Goal: Task Accomplishment & Management: Use online tool/utility

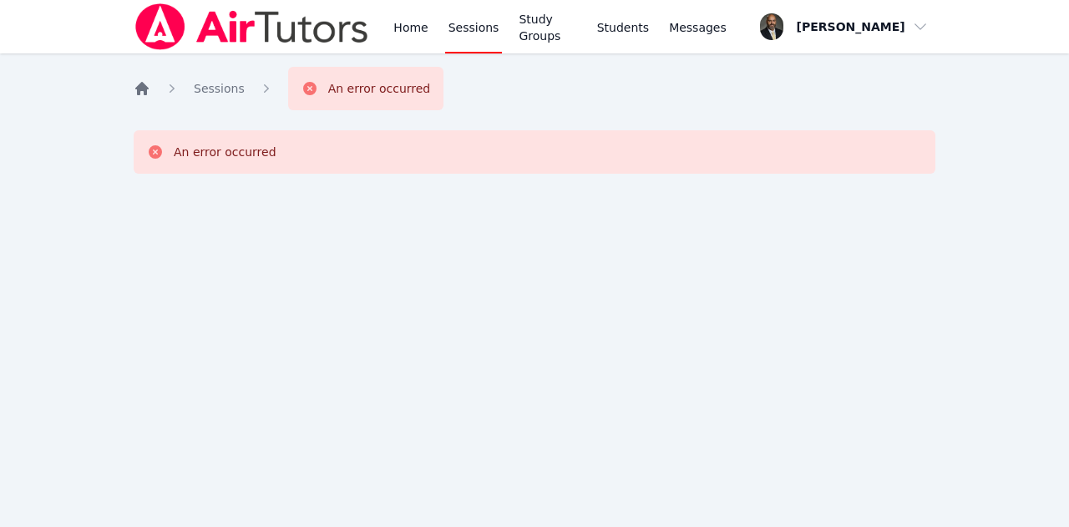
click at [140, 87] on icon "Breadcrumb" at bounding box center [141, 88] width 13 height 13
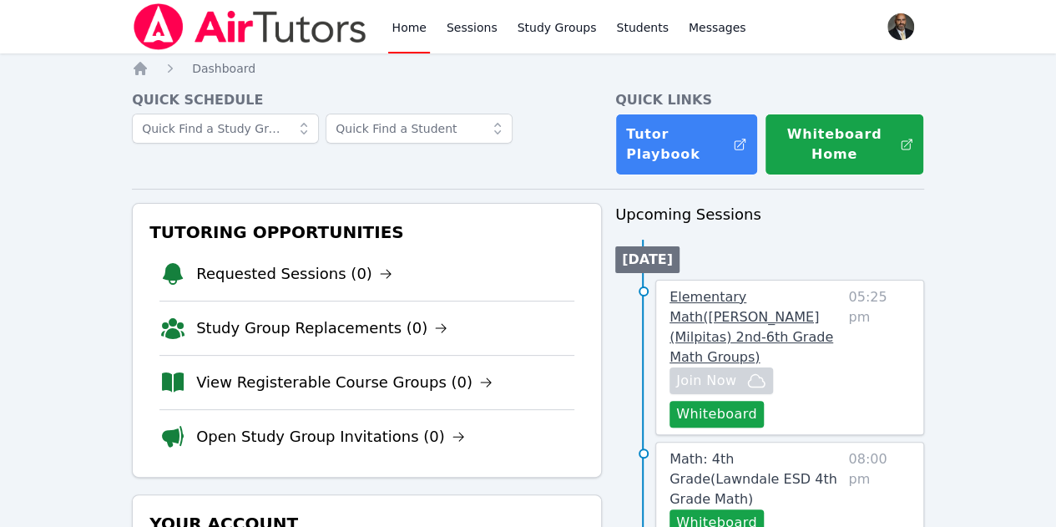
scroll to position [84, 0]
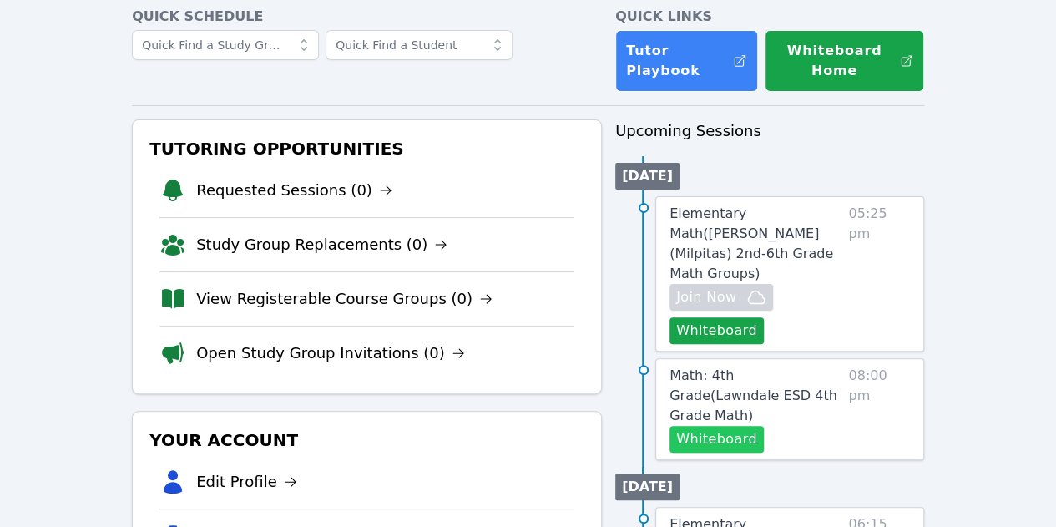
click at [718, 426] on button "Whiteboard" at bounding box center [717, 439] width 94 height 27
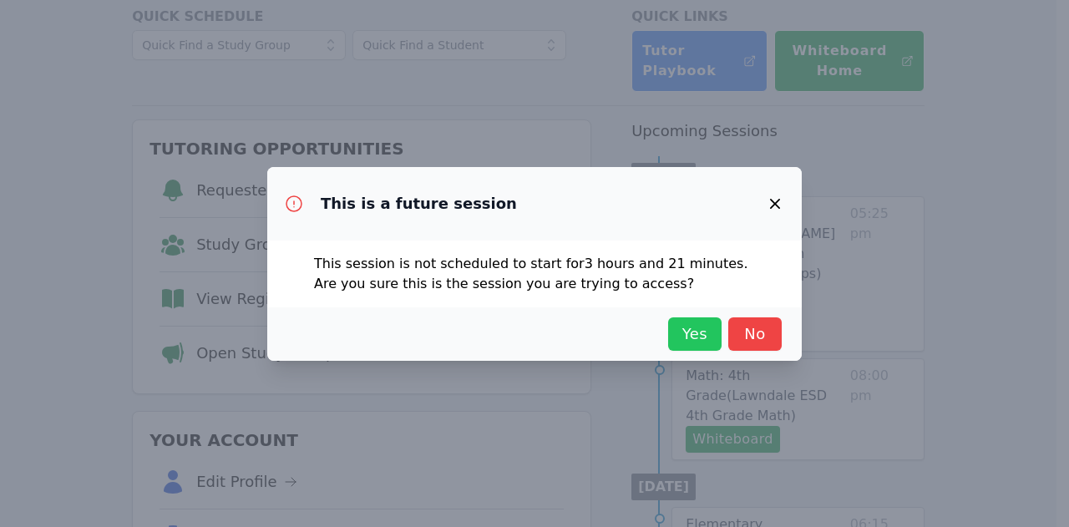
click at [691, 341] on span "Yes" at bounding box center [694, 333] width 37 height 23
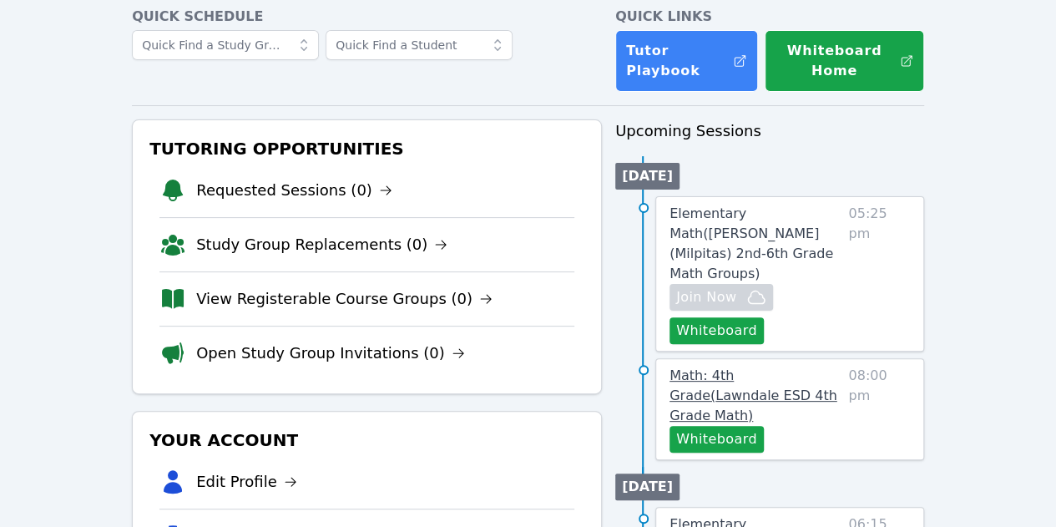
click at [729, 367] on span "Math: 4th Grade ( Lawndale ESD 4th Grade Math )" at bounding box center [754, 395] width 168 height 56
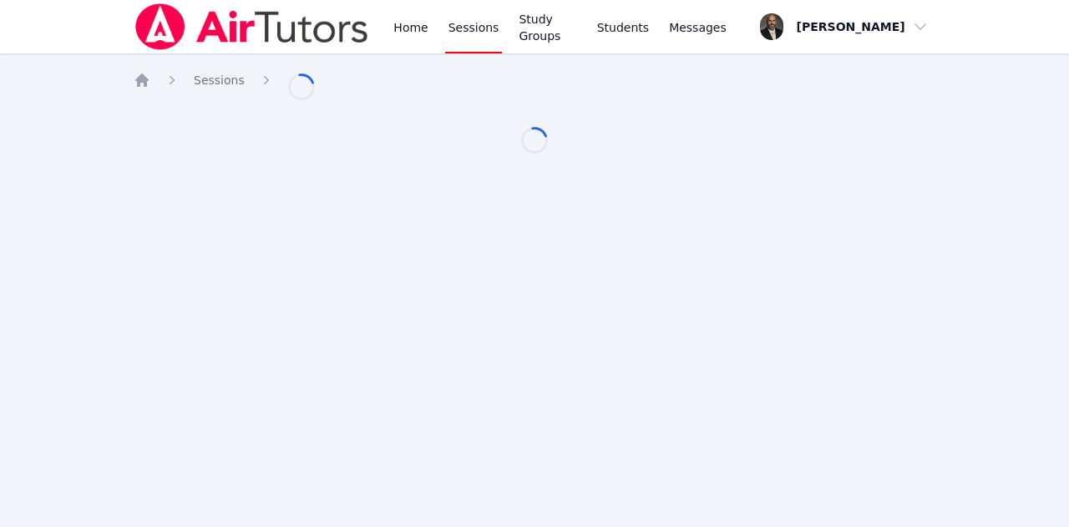
click at [729, 352] on div "Home Sessions Study Groups Students Messages Open user menu [PERSON_NAME] Open …" at bounding box center [534, 263] width 1069 height 527
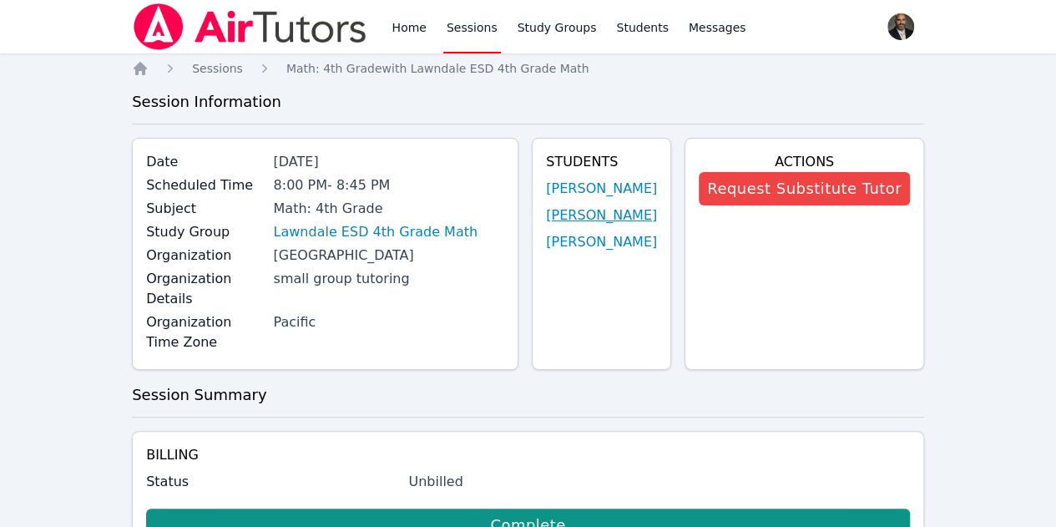
click at [590, 213] on link "[PERSON_NAME]" at bounding box center [601, 215] width 111 height 20
click at [586, 186] on link "[PERSON_NAME]" at bounding box center [601, 189] width 111 height 20
click at [217, 66] on span "Sessions" at bounding box center [217, 68] width 51 height 13
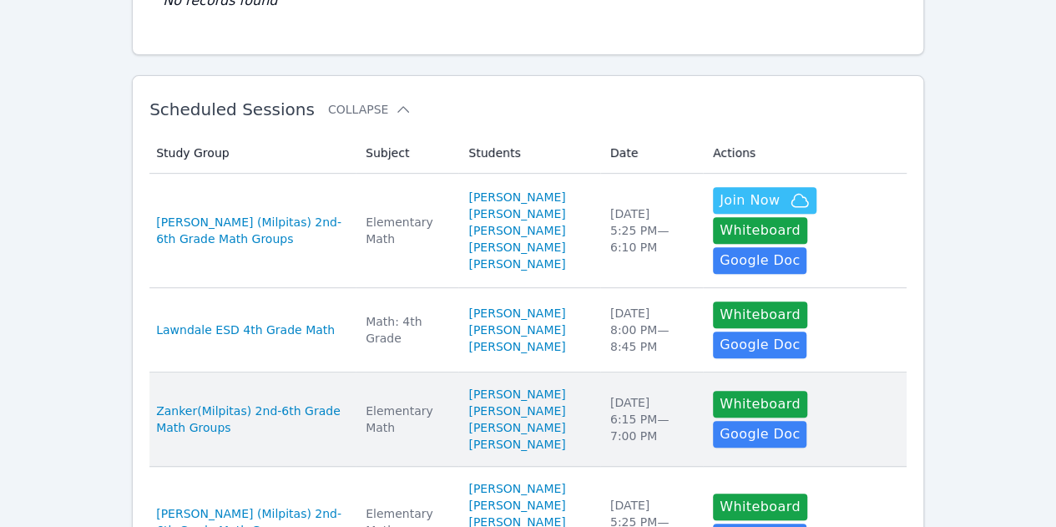
scroll to position [251, 0]
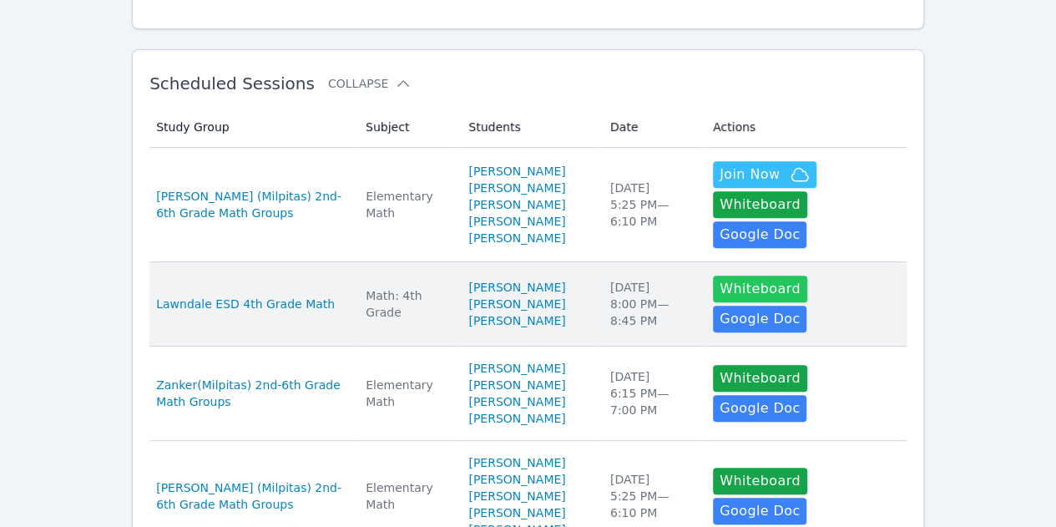
click at [713, 302] on button "Whiteboard" at bounding box center [760, 289] width 94 height 27
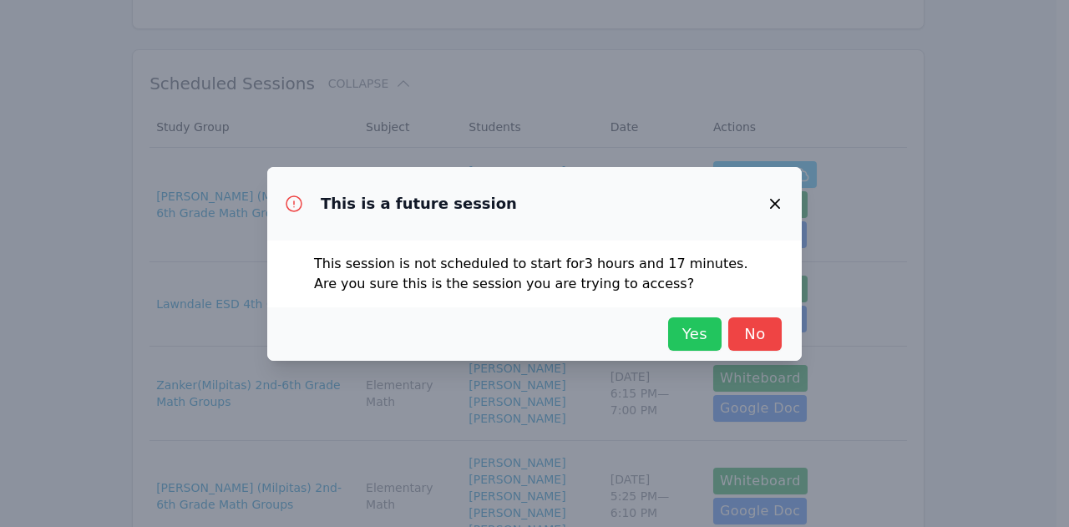
click at [693, 327] on span "Yes" at bounding box center [694, 333] width 37 height 23
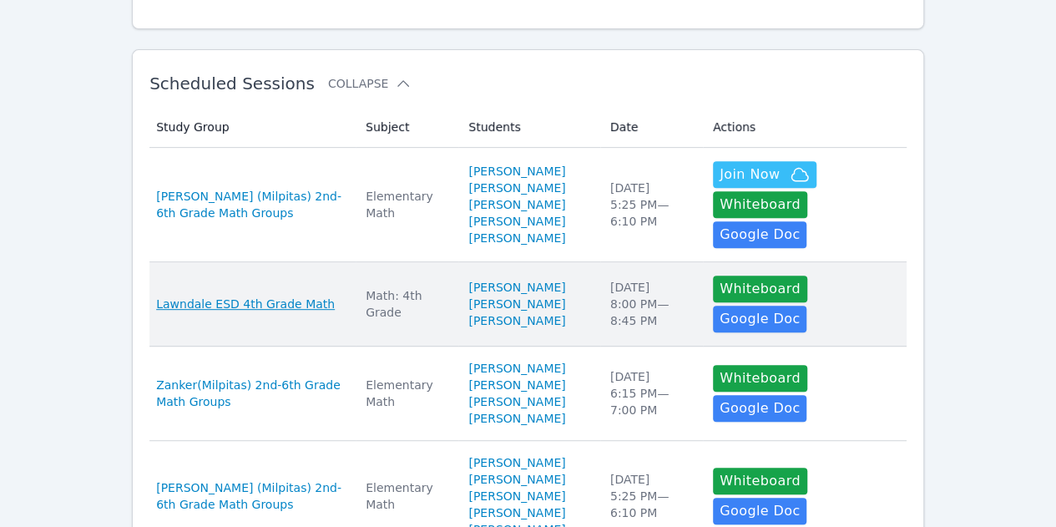
click at [241, 312] on span "Lawndale ESD 4th Grade Math" at bounding box center [245, 304] width 179 height 17
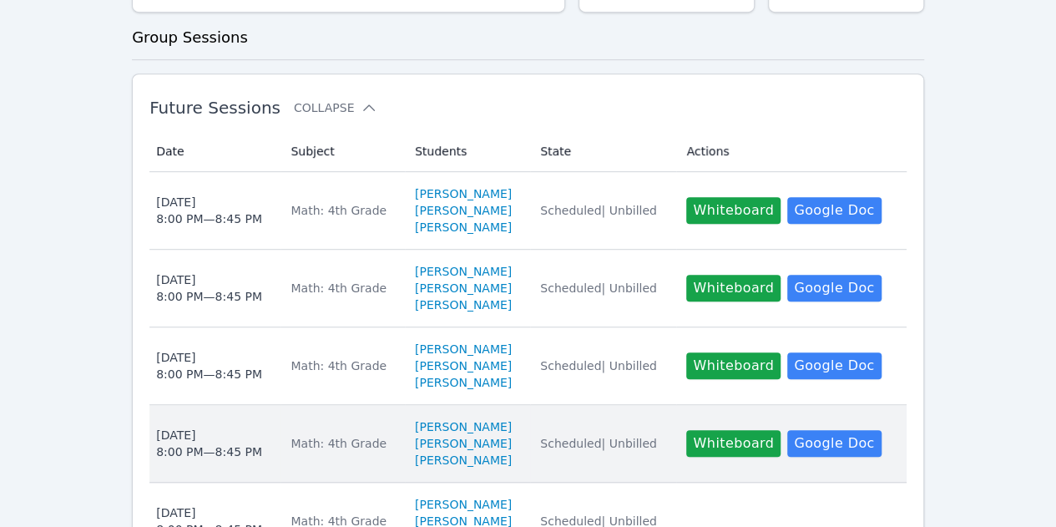
scroll to position [334, 0]
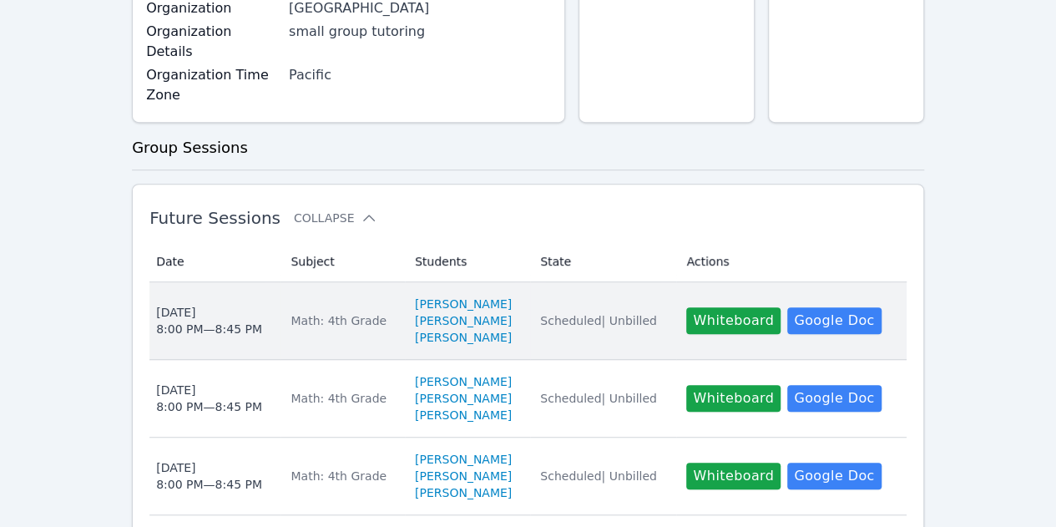
click at [234, 340] on td "Date [DATE] 8:00 PM — 8:45 PM" at bounding box center [214, 321] width 131 height 78
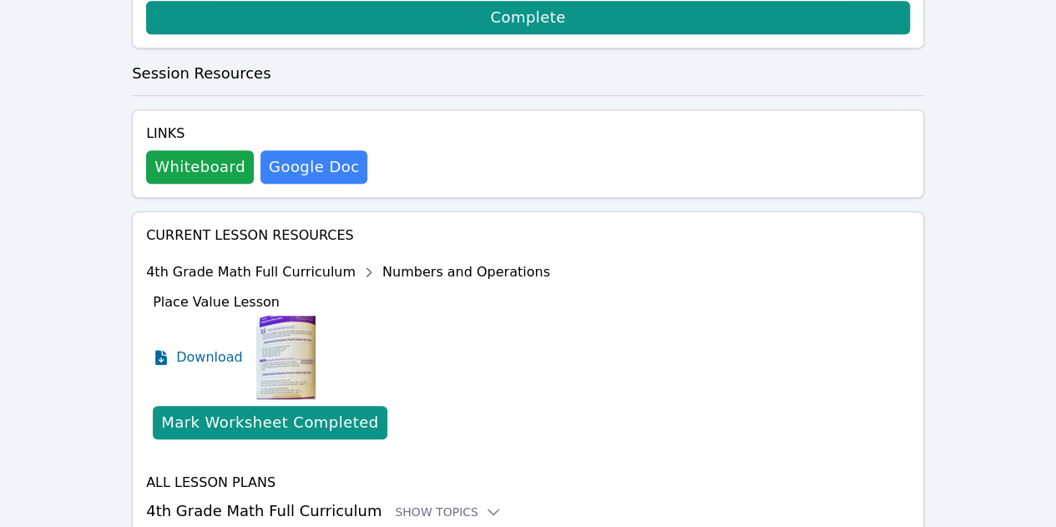
scroll to position [521, 0]
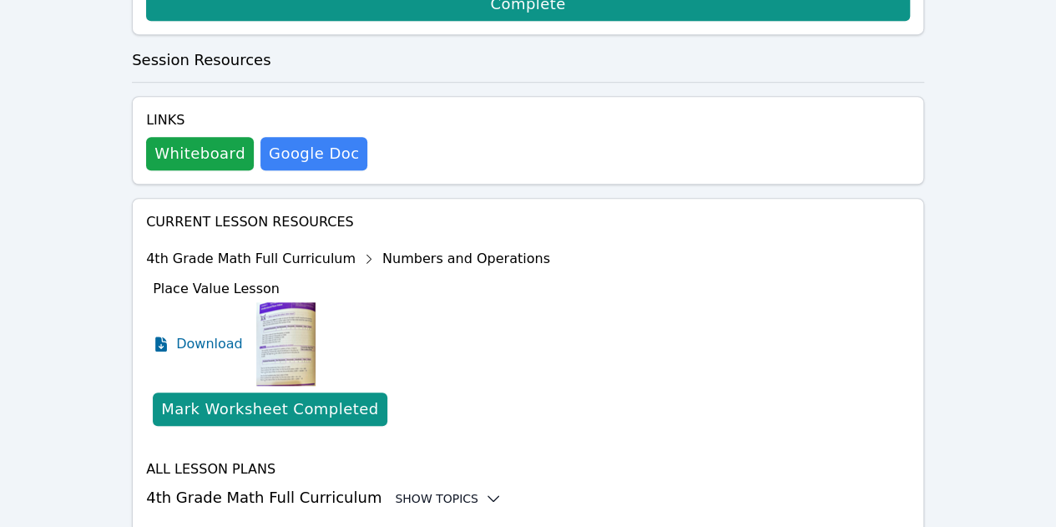
click at [405, 490] on div "Show Topics" at bounding box center [448, 498] width 107 height 17
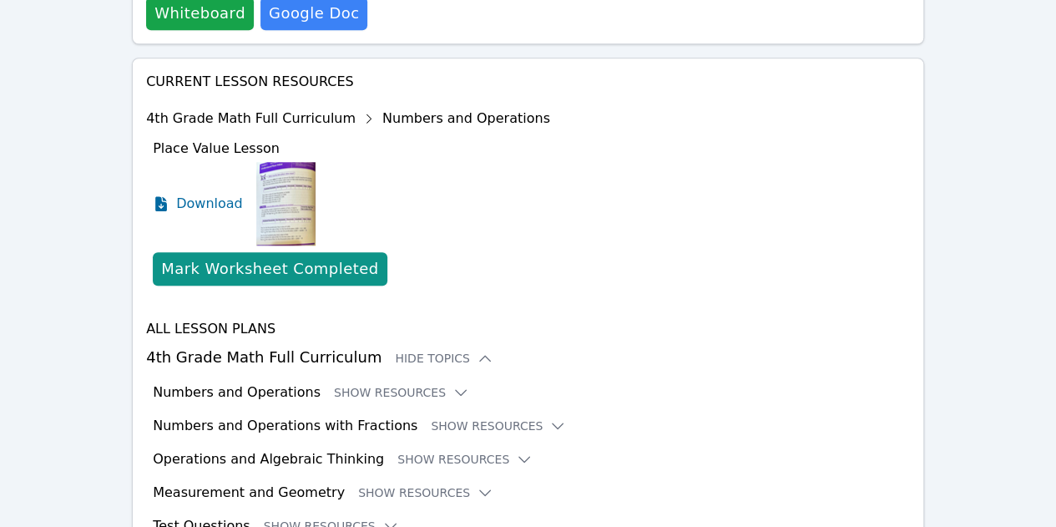
scroll to position [688, 0]
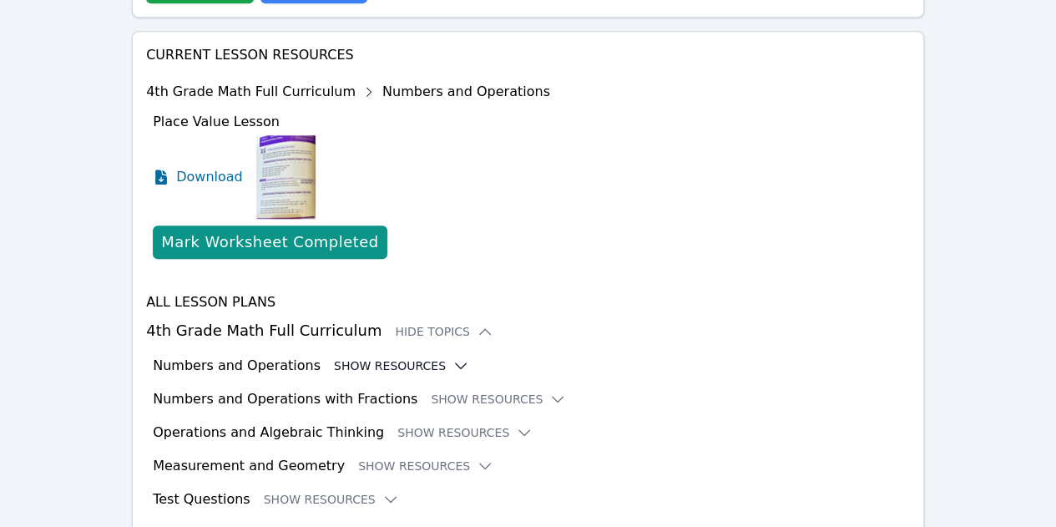
click at [395, 357] on button "Show Resources" at bounding box center [401, 365] width 135 height 17
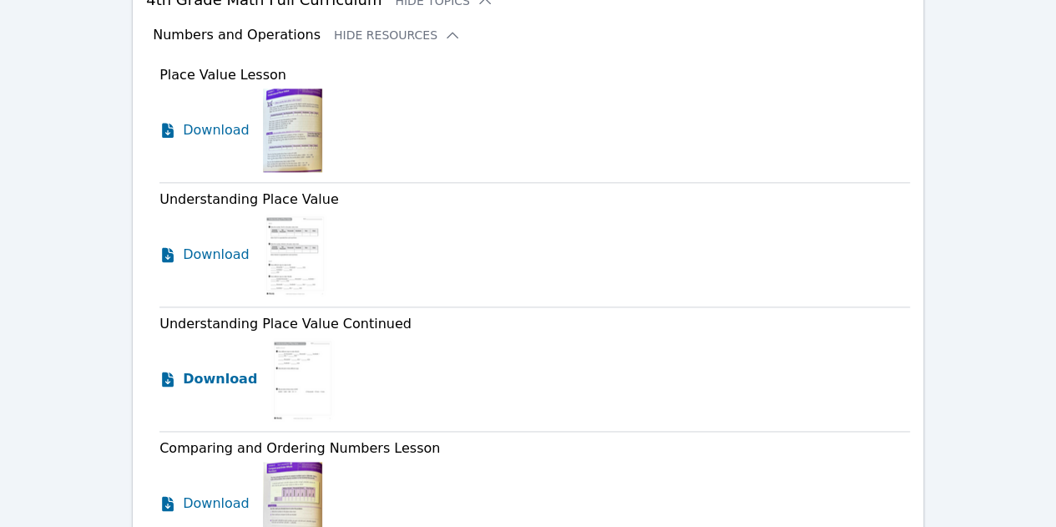
scroll to position [1022, 0]
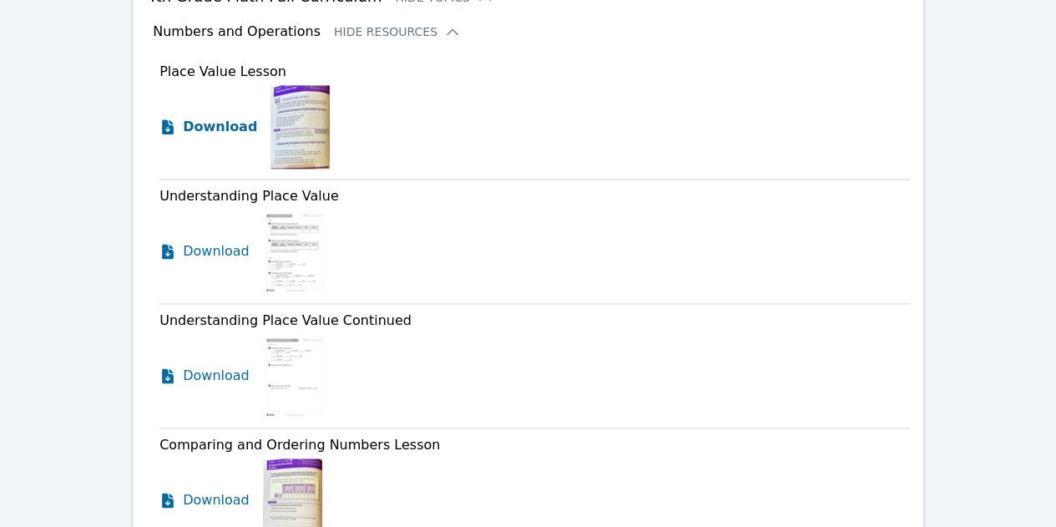
click at [217, 117] on span "Download" at bounding box center [220, 127] width 74 height 20
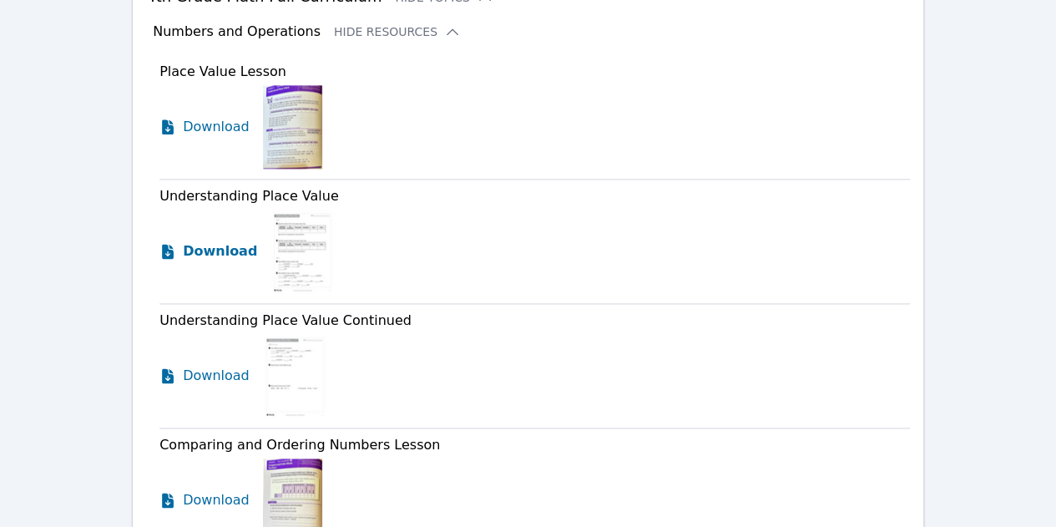
click at [218, 241] on span "Download" at bounding box center [220, 251] width 74 height 20
click at [225, 366] on span "Download" at bounding box center [220, 376] width 74 height 20
